Goal: Find specific page/section: Find specific page/section

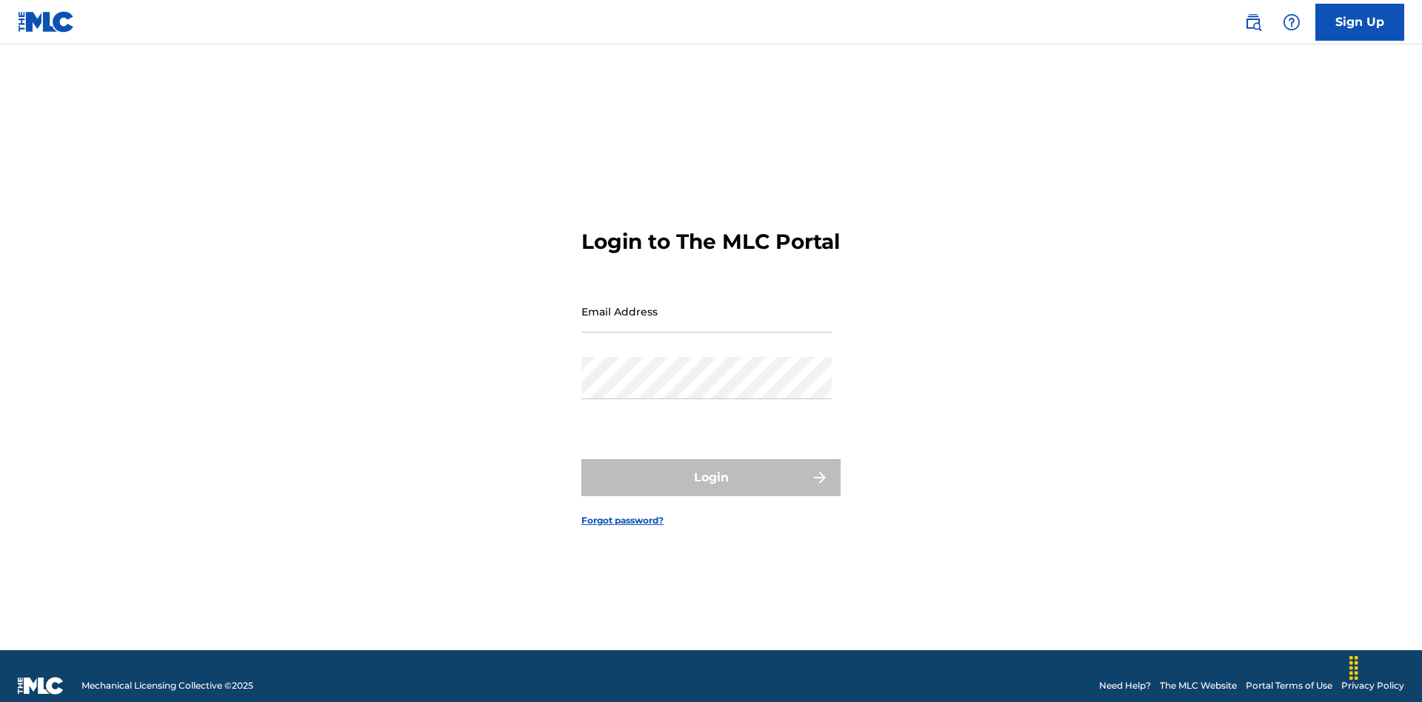
scroll to position [19, 0]
click at [707, 304] on input "Email Address" at bounding box center [707, 311] width 250 height 42
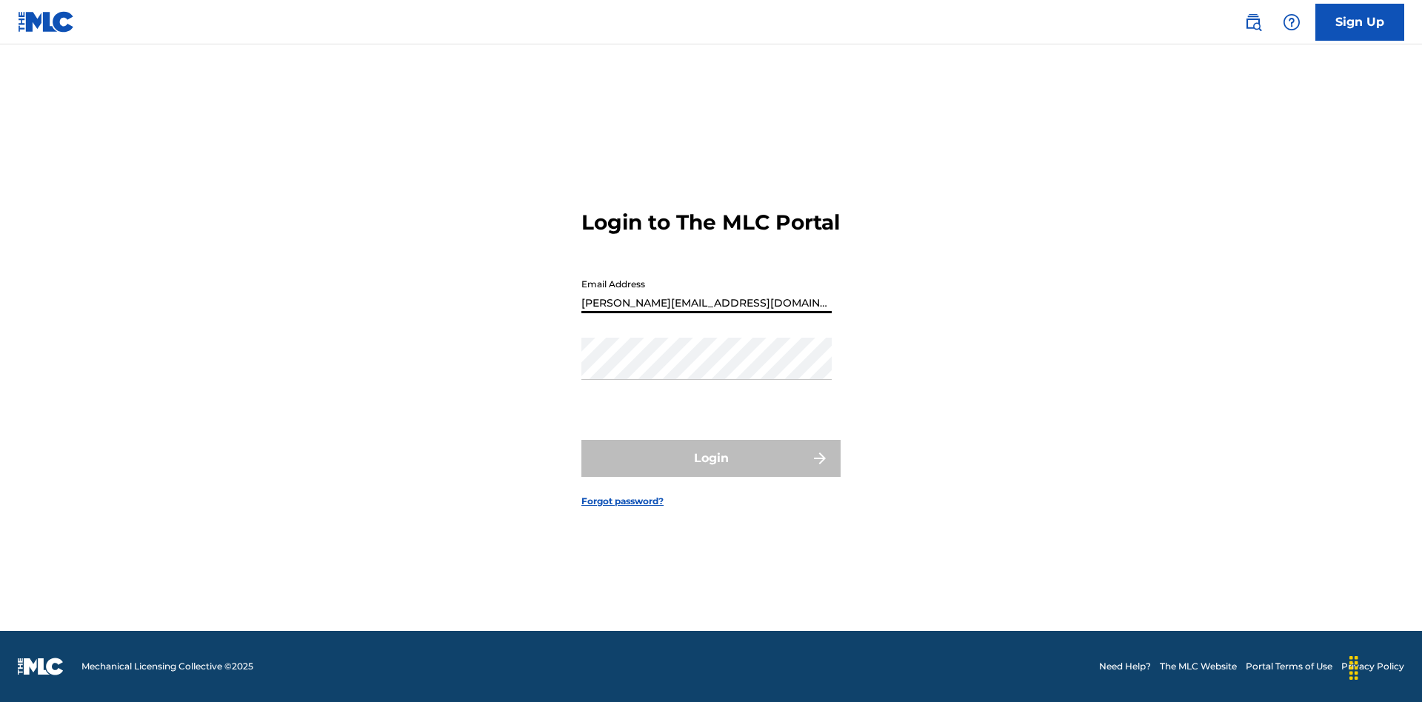
type input "[PERSON_NAME][EMAIL_ADDRESS][DOMAIN_NAME]"
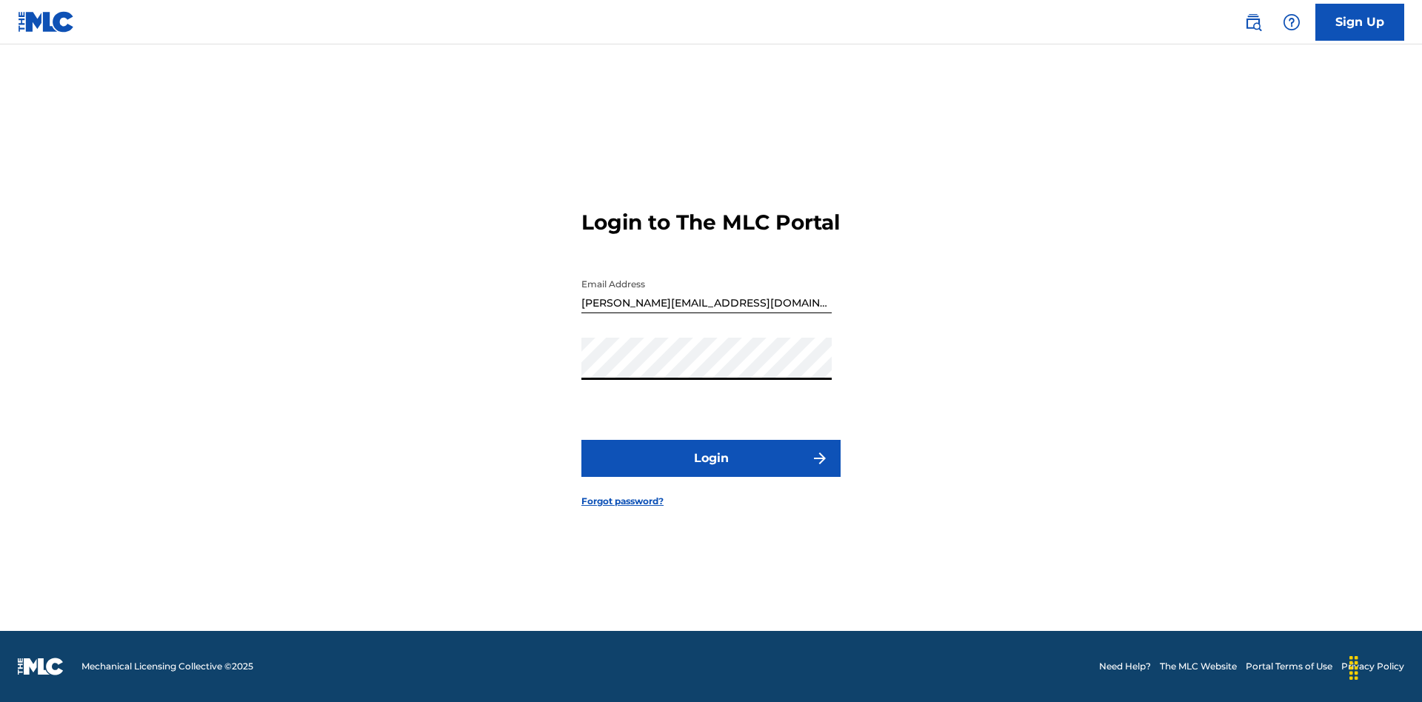
click at [711, 471] on button "Login" at bounding box center [711, 458] width 259 height 37
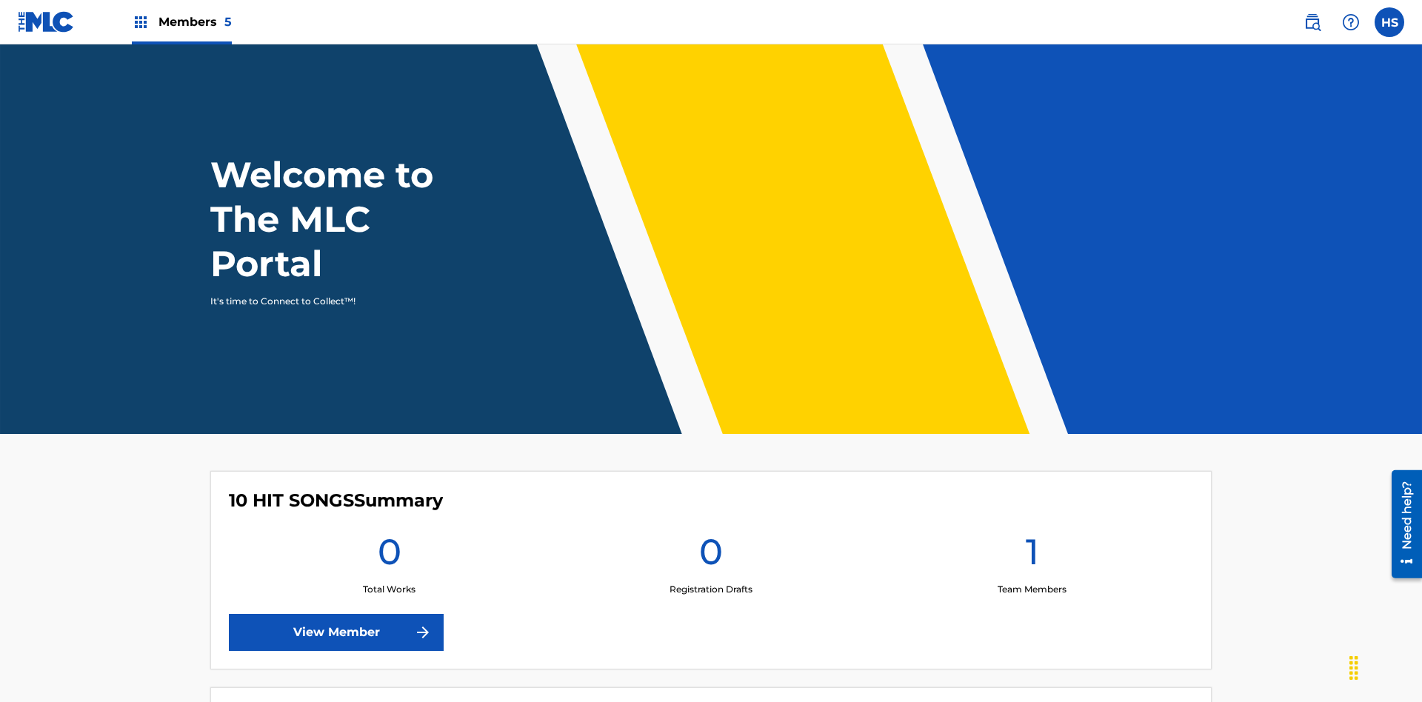
click at [181, 21] on span "Members 5" at bounding box center [195, 21] width 73 height 17
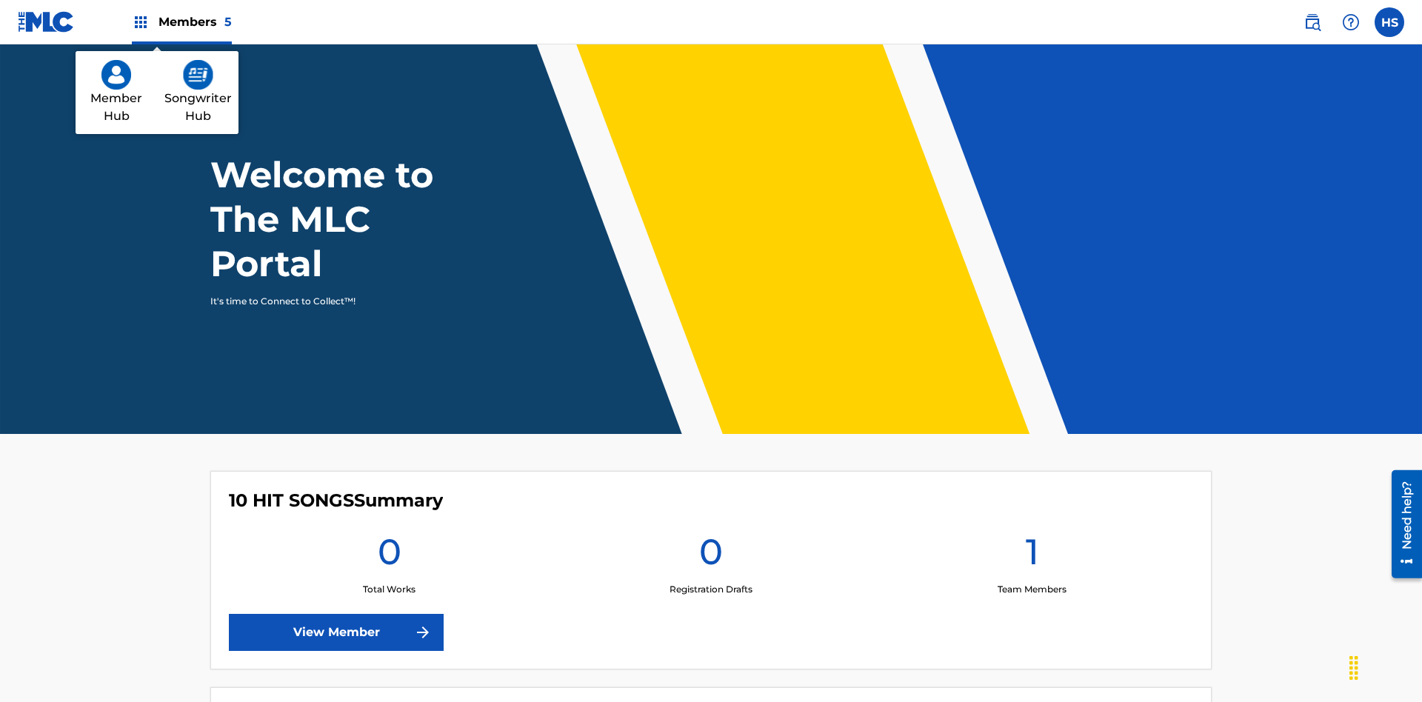
click at [116, 75] on img at bounding box center [116, 75] width 30 height 30
